Goal: Information Seeking & Learning: Stay updated

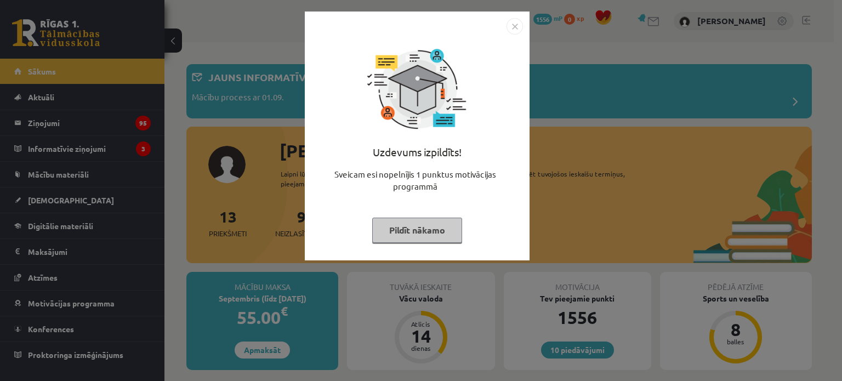
click at [415, 227] on button "Pildīt nākamo" at bounding box center [417, 230] width 90 height 25
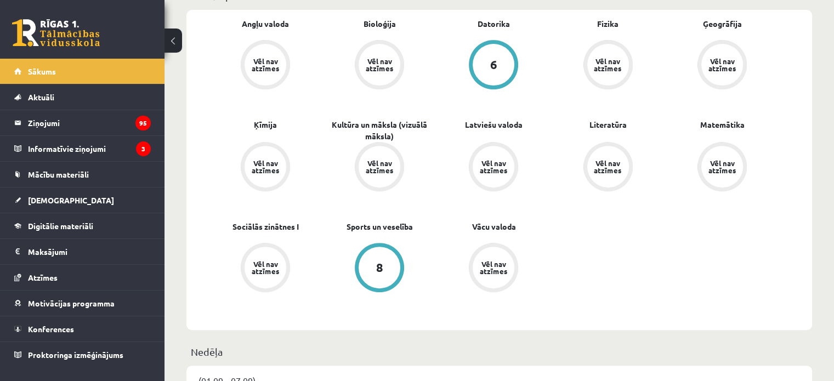
scroll to position [427, 0]
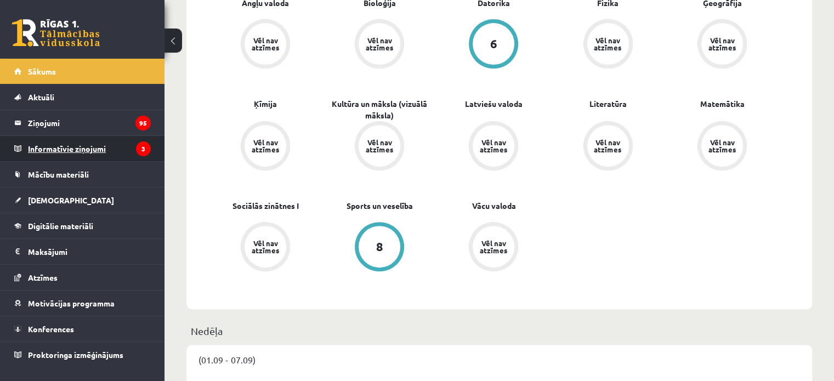
click at [138, 140] on legend "Informatīvie ziņojumi 3" at bounding box center [89, 148] width 123 height 25
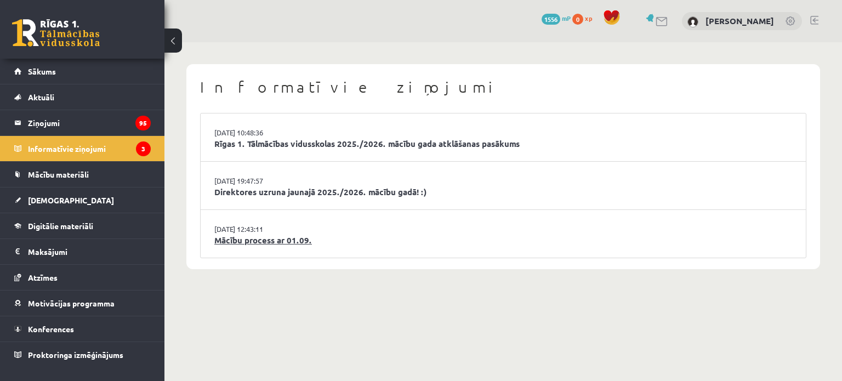
click at [275, 241] on link "Mācību process ar 01.09." at bounding box center [503, 240] width 578 height 13
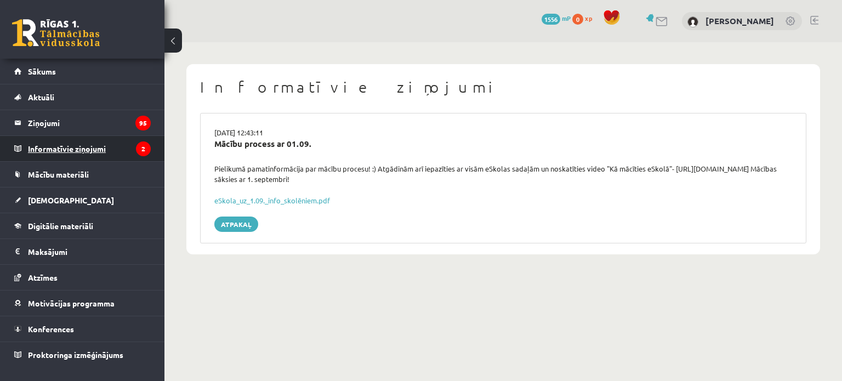
click at [82, 151] on legend "Informatīvie ziņojumi 2" at bounding box center [89, 148] width 123 height 25
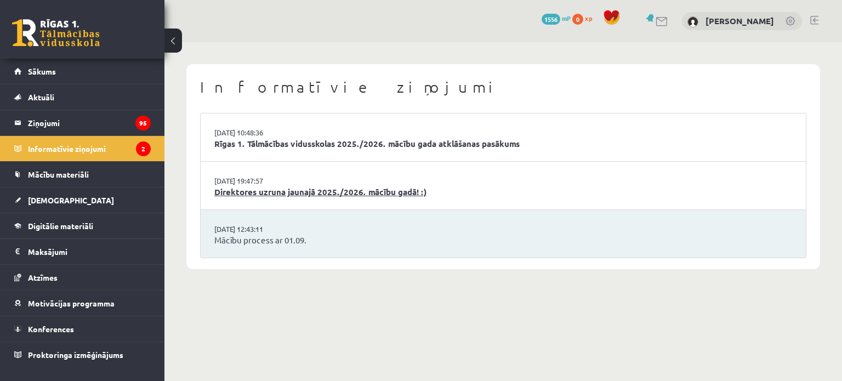
click at [272, 191] on link "Direktores uzruna jaunajā 2025./2026. mācību gadā! :)" at bounding box center [503, 192] width 578 height 13
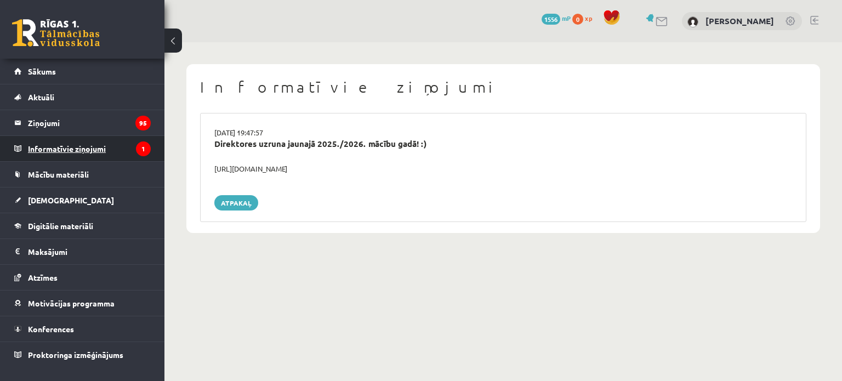
click at [104, 141] on legend "Informatīvie ziņojumi 1" at bounding box center [89, 148] width 123 height 25
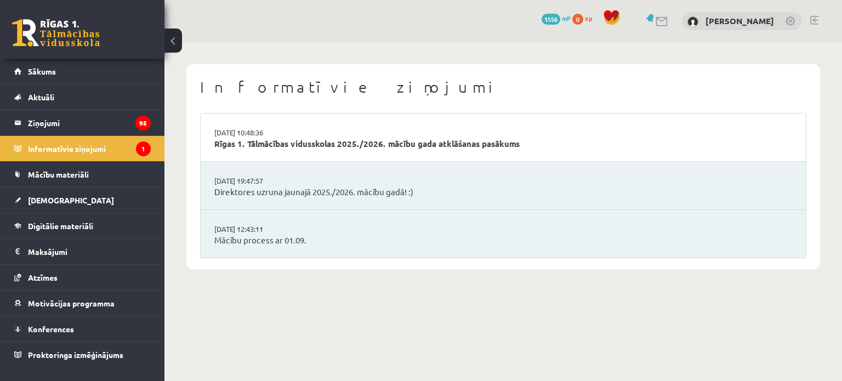
click at [320, 134] on li "02.09.2025 10:48:36 Rīgas 1. Tālmācības vidusskolas 2025./2026. mācību gada atk…" at bounding box center [503, 137] width 605 height 48
click at [318, 141] on link "Rīgas 1. Tālmācības vidusskolas 2025./2026. mācību gada atklāšanas pasākums" at bounding box center [503, 144] width 578 height 13
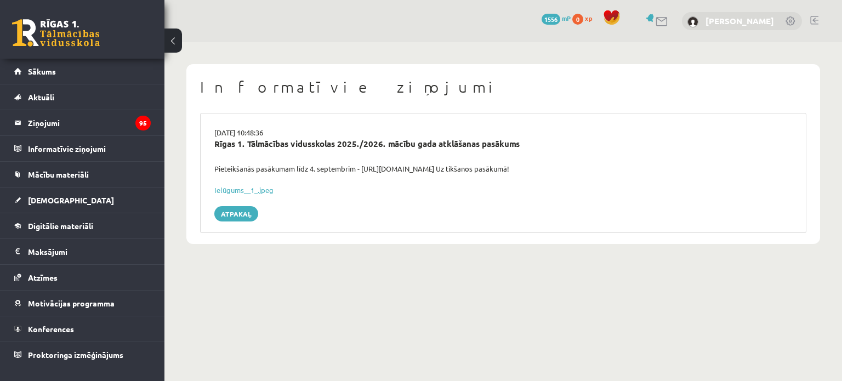
click at [729, 22] on link "[PERSON_NAME]" at bounding box center [739, 20] width 69 height 11
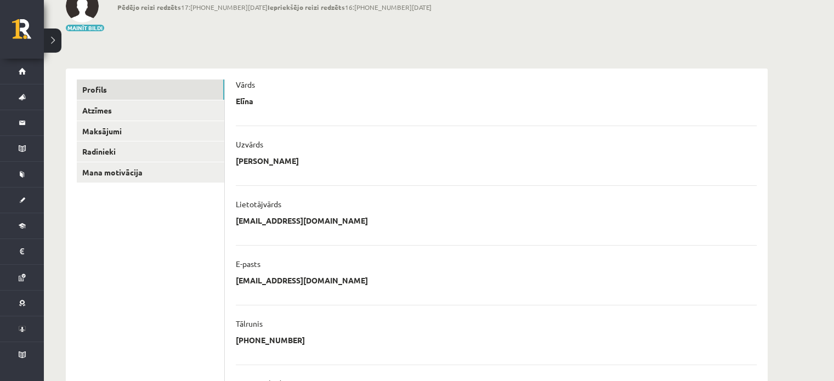
scroll to position [76, 0]
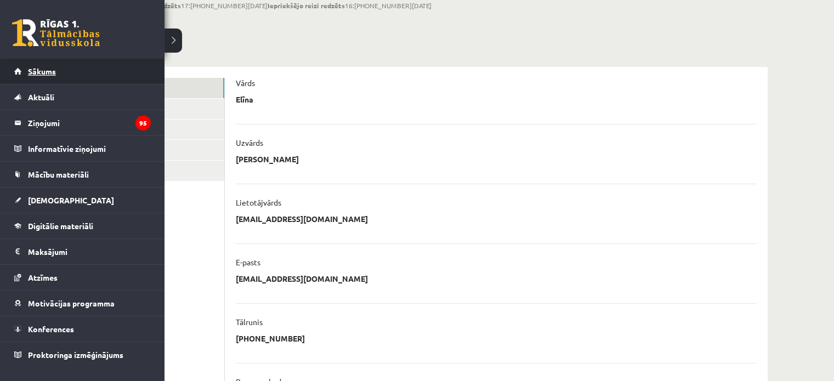
click at [36, 68] on span "Sākums" at bounding box center [42, 71] width 28 height 10
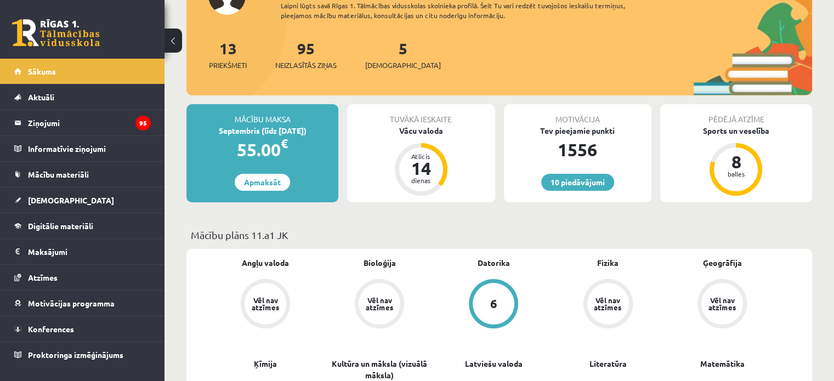
scroll to position [121, 0]
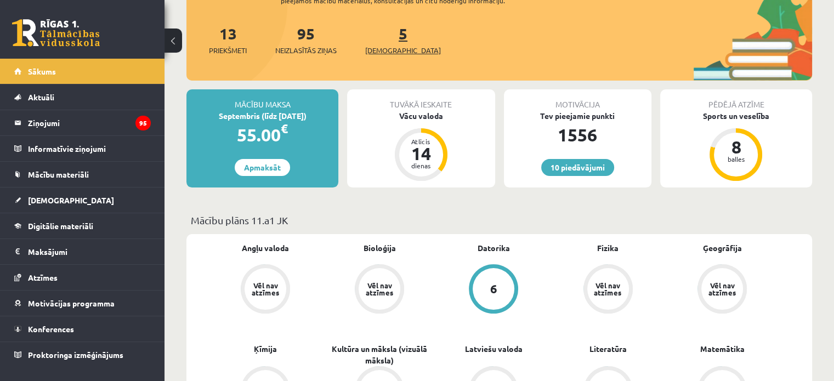
click at [379, 49] on span "[DEMOGRAPHIC_DATA]" at bounding box center [403, 50] width 76 height 11
